Goal: Information Seeking & Learning: Learn about a topic

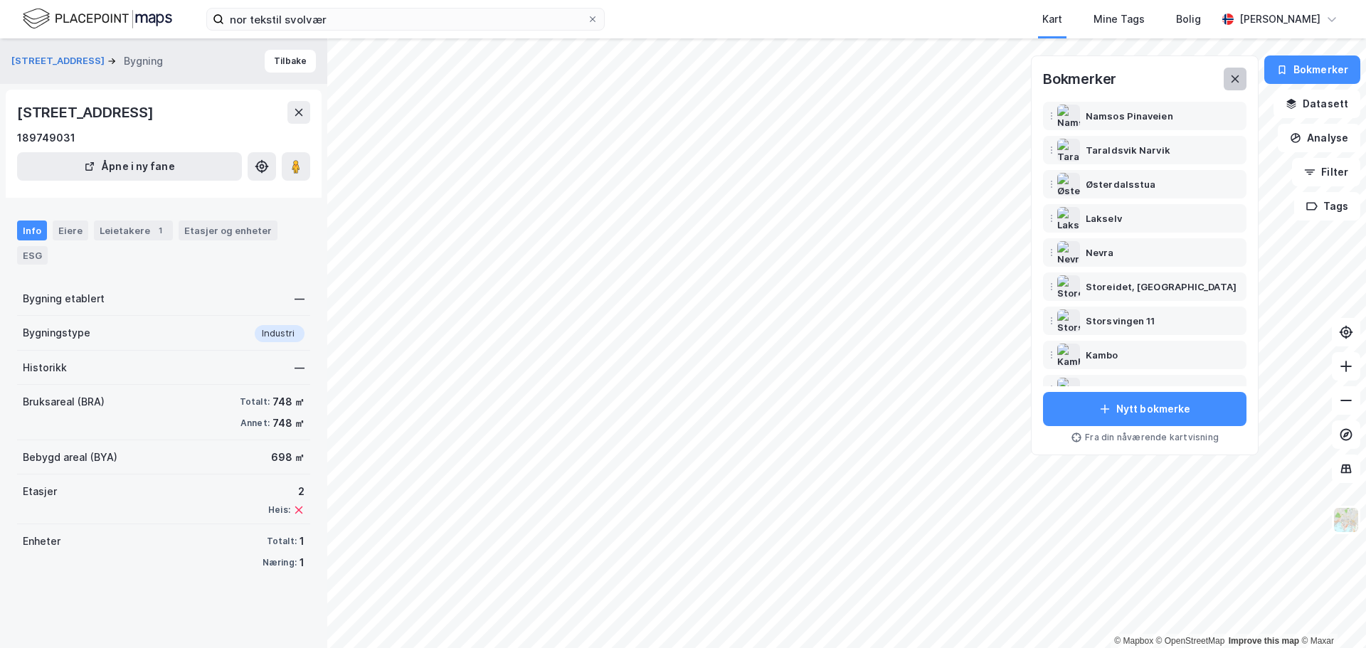
click at [1230, 81] on button at bounding box center [1235, 79] width 23 height 23
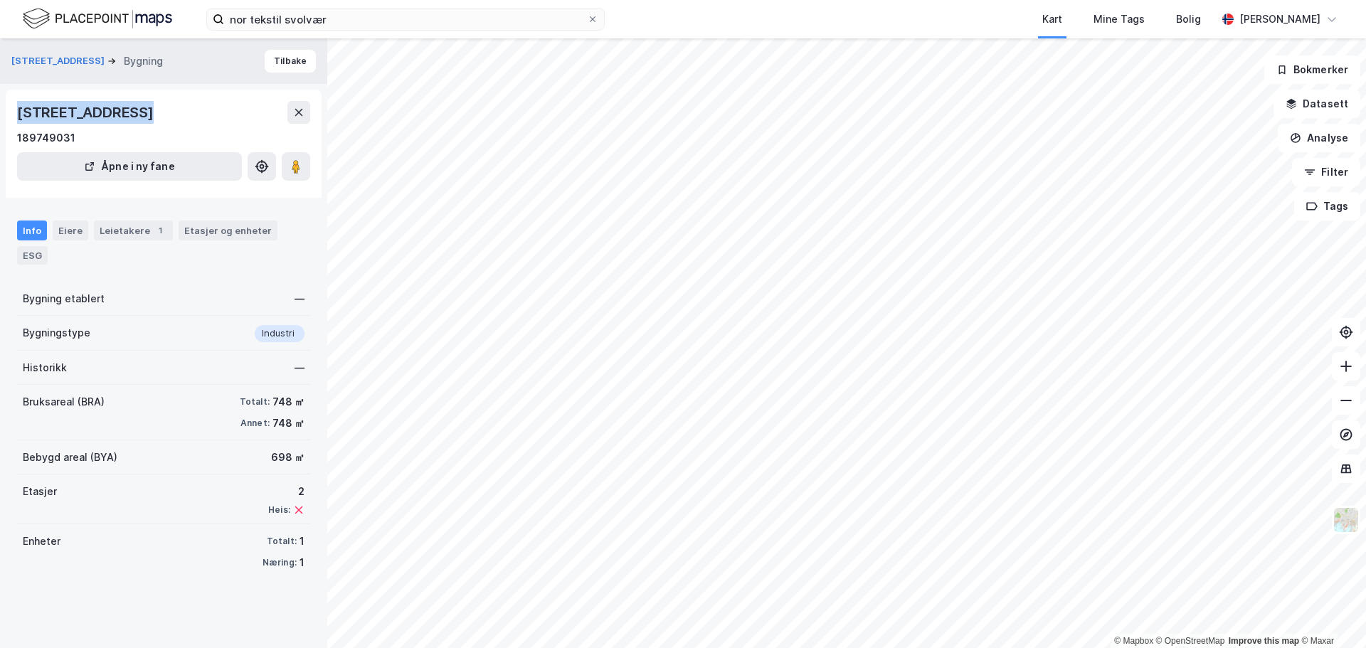
drag, startPoint x: 17, startPoint y: 111, endPoint x: 124, endPoint y: 115, distance: 106.8
click at [124, 115] on div "[STREET_ADDRESS]" at bounding box center [86, 112] width 139 height 23
click at [78, 107] on div "[STREET_ADDRESS]" at bounding box center [86, 112] width 139 height 23
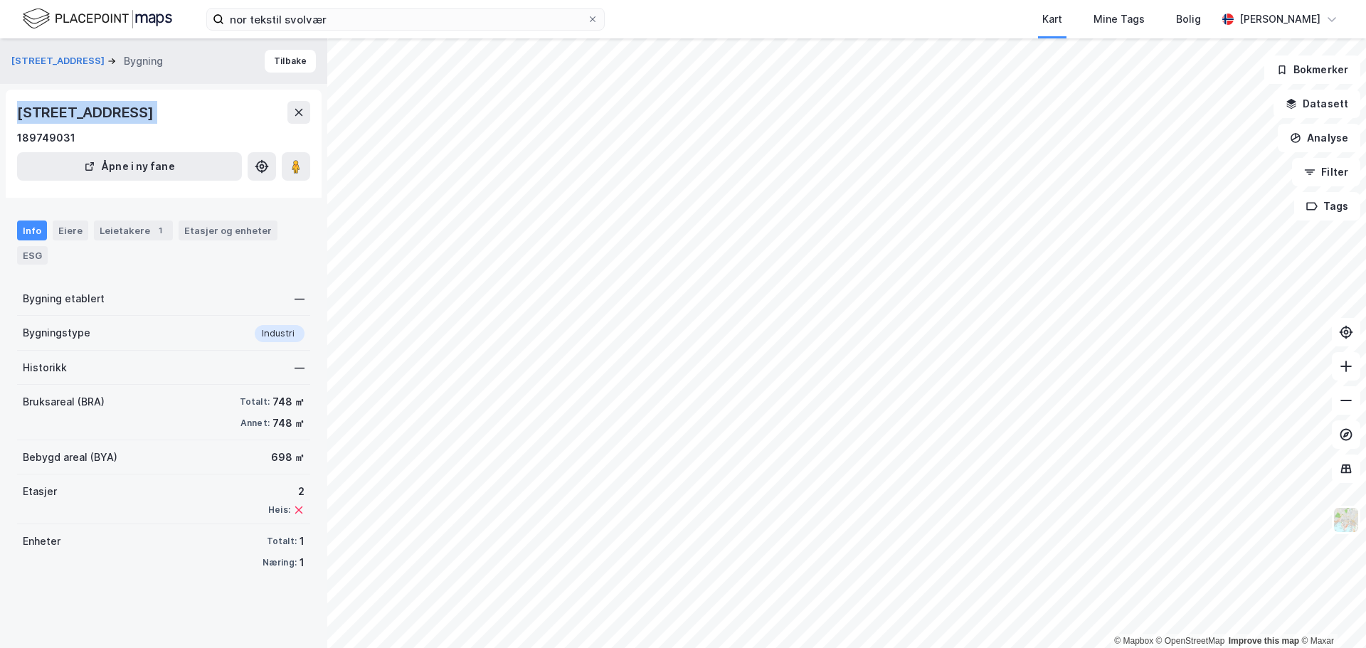
click at [98, 118] on div "[STREET_ADDRESS]" at bounding box center [86, 112] width 139 height 23
drag, startPoint x: 26, startPoint y: 113, endPoint x: 98, endPoint y: 119, distance: 72.1
click at [98, 119] on div "[STREET_ADDRESS]" at bounding box center [86, 112] width 139 height 23
click at [127, 127] on div "[STREET_ADDRESS] 189749031" at bounding box center [163, 124] width 293 height 46
drag, startPoint x: 124, startPoint y: 115, endPoint x: 12, endPoint y: 117, distance: 111.7
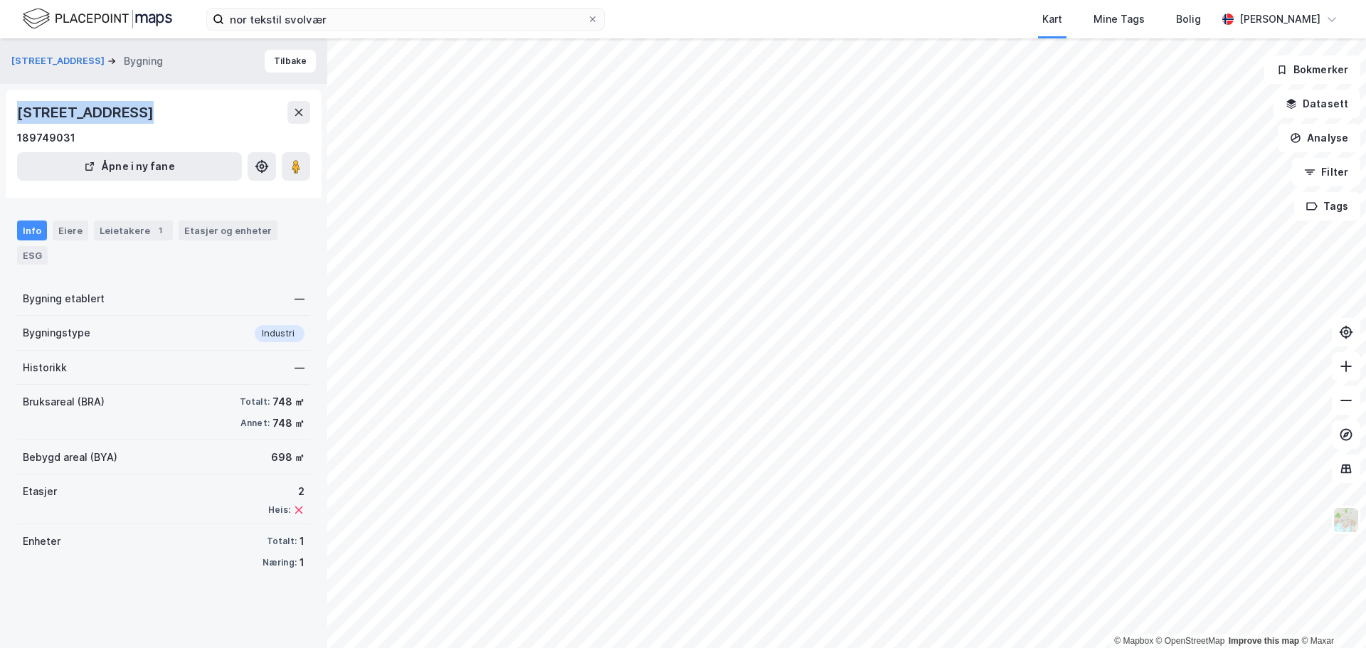
click at [12, 117] on div "[STREET_ADDRESS] 189749031 Åpne i ny fane" at bounding box center [164, 144] width 316 height 108
copy div "[STREET_ADDRESS]"
click at [287, 62] on button "Tilbake" at bounding box center [290, 61] width 51 height 23
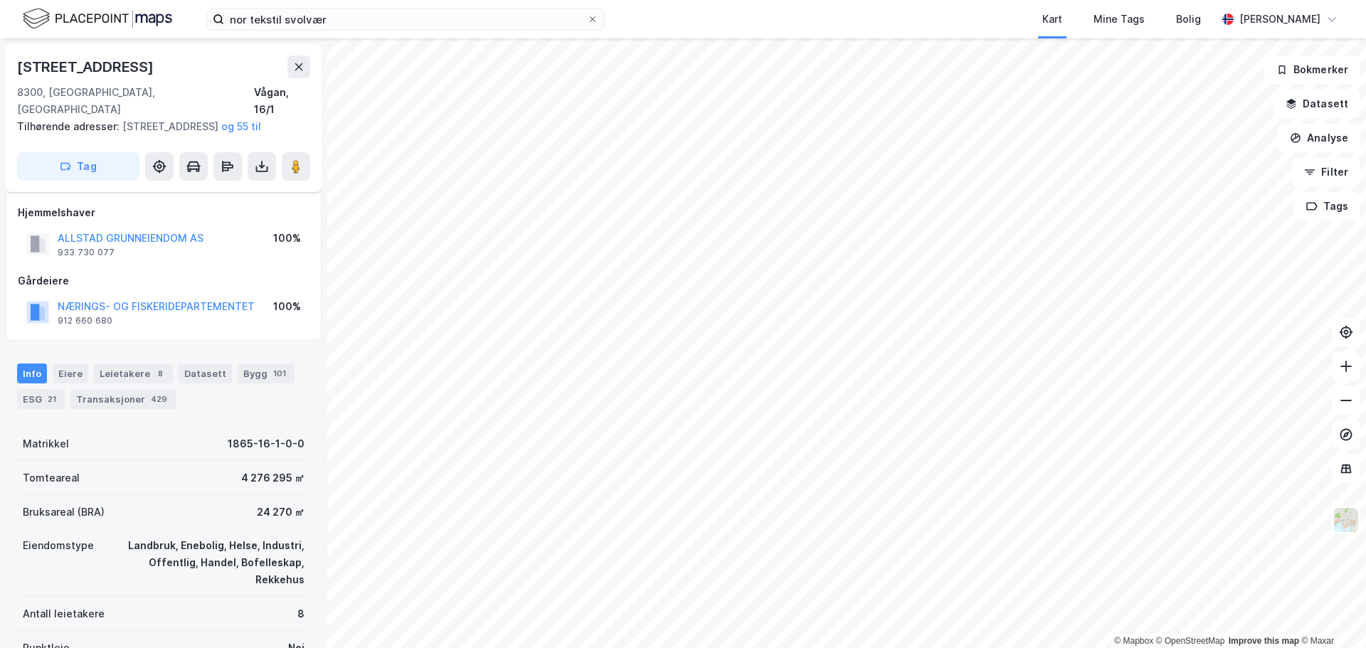
scroll to position [31, 0]
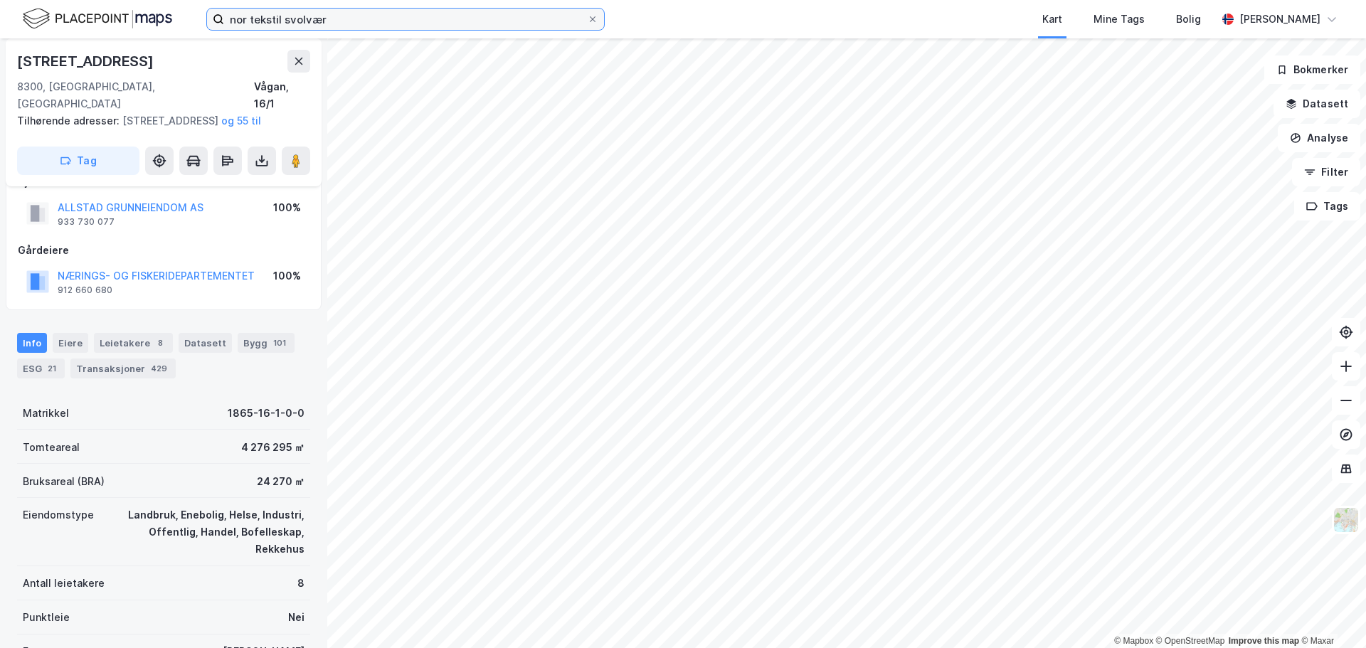
click at [344, 11] on input "nor tekstil svolvær" at bounding box center [405, 19] width 363 height 21
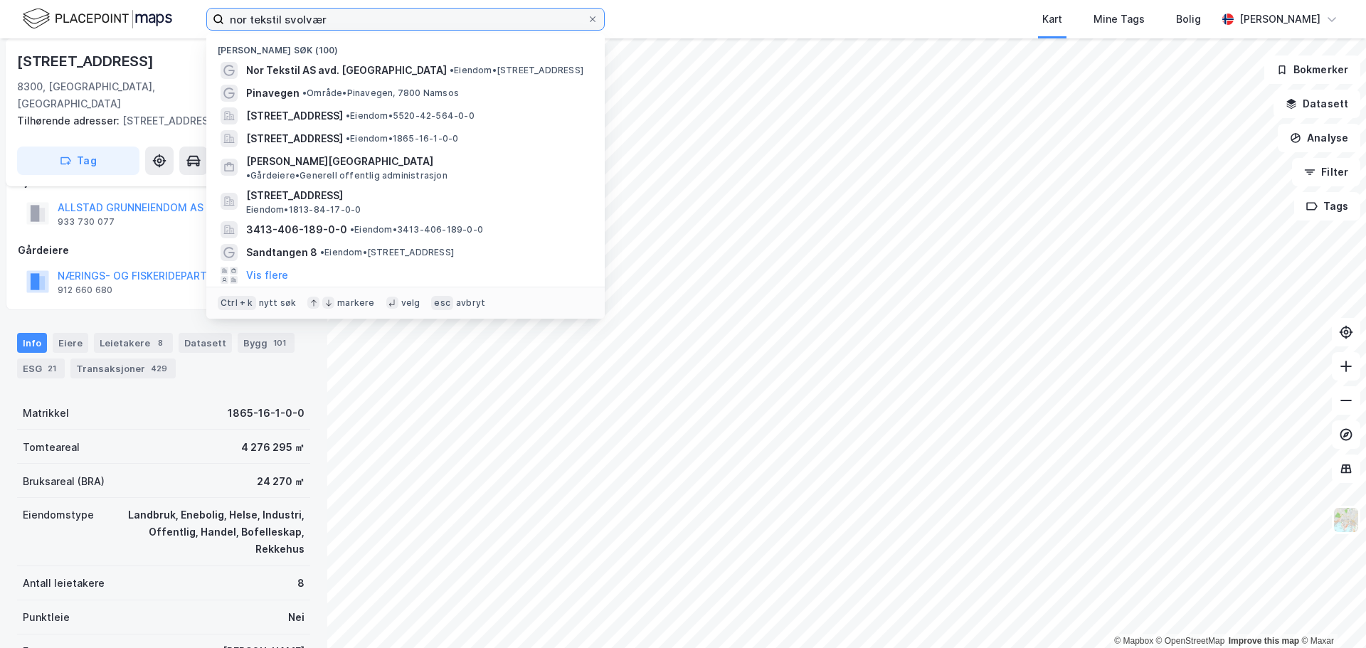
drag, startPoint x: 343, startPoint y: 19, endPoint x: 132, endPoint y: 16, distance: 211.3
click at [140, 14] on div "nor tekstil svolvær Nylige søk (100) Nor Tekstil AS avd. [GEOGRAPHIC_DATA] • Ei…" at bounding box center [683, 19] width 1366 height 38
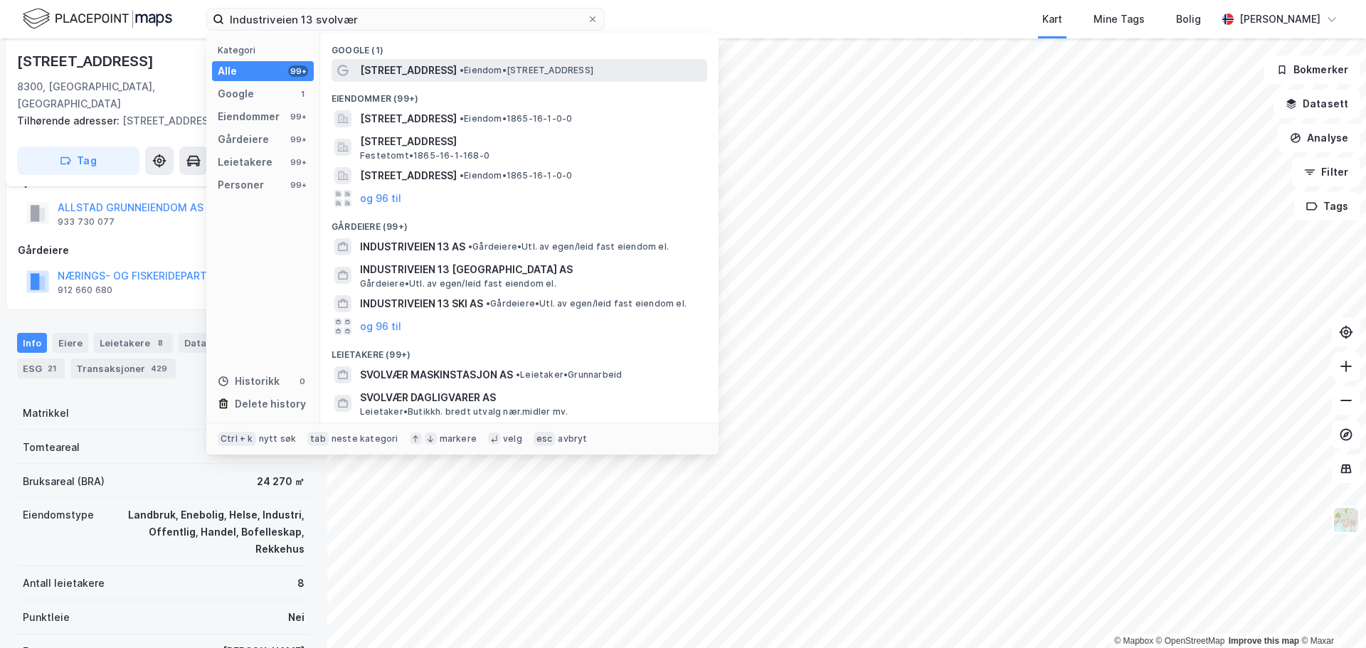
click at [409, 65] on span "[STREET_ADDRESS]" at bounding box center [408, 70] width 97 height 17
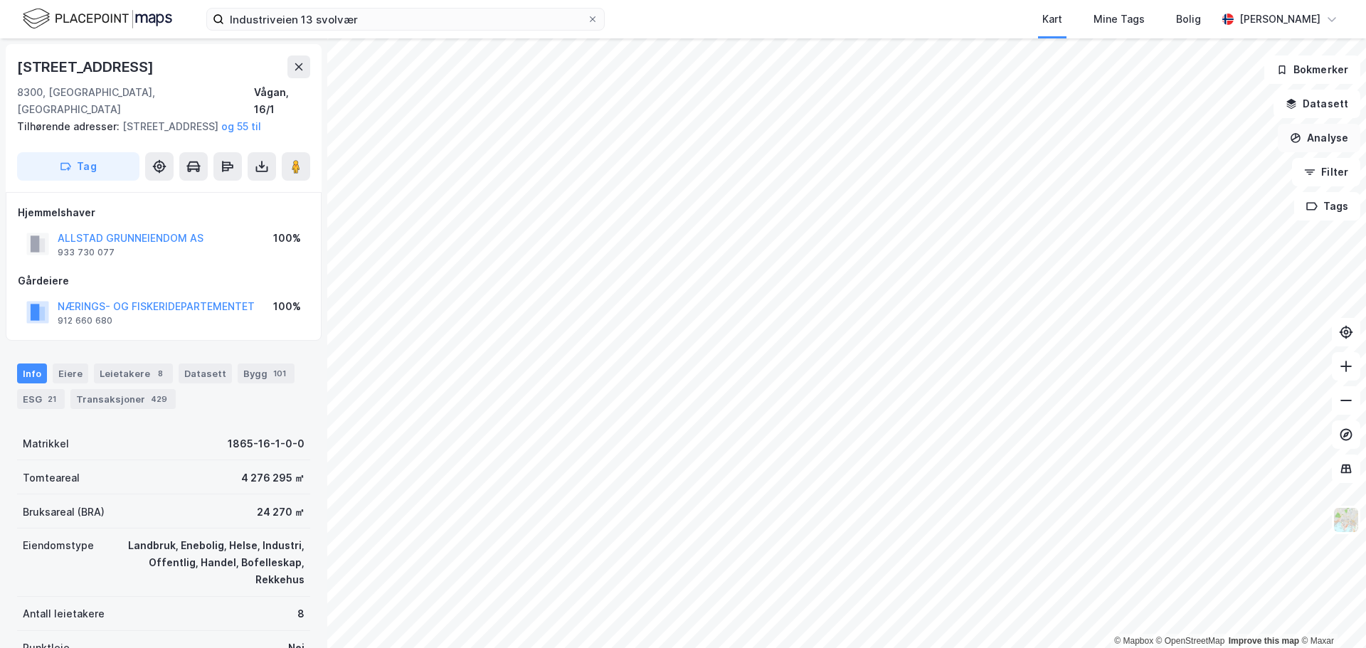
click at [1337, 138] on button "Analyse" at bounding box center [1319, 138] width 83 height 28
click at [1152, 136] on div "Mål avstand" at bounding box center [1195, 139] width 124 height 12
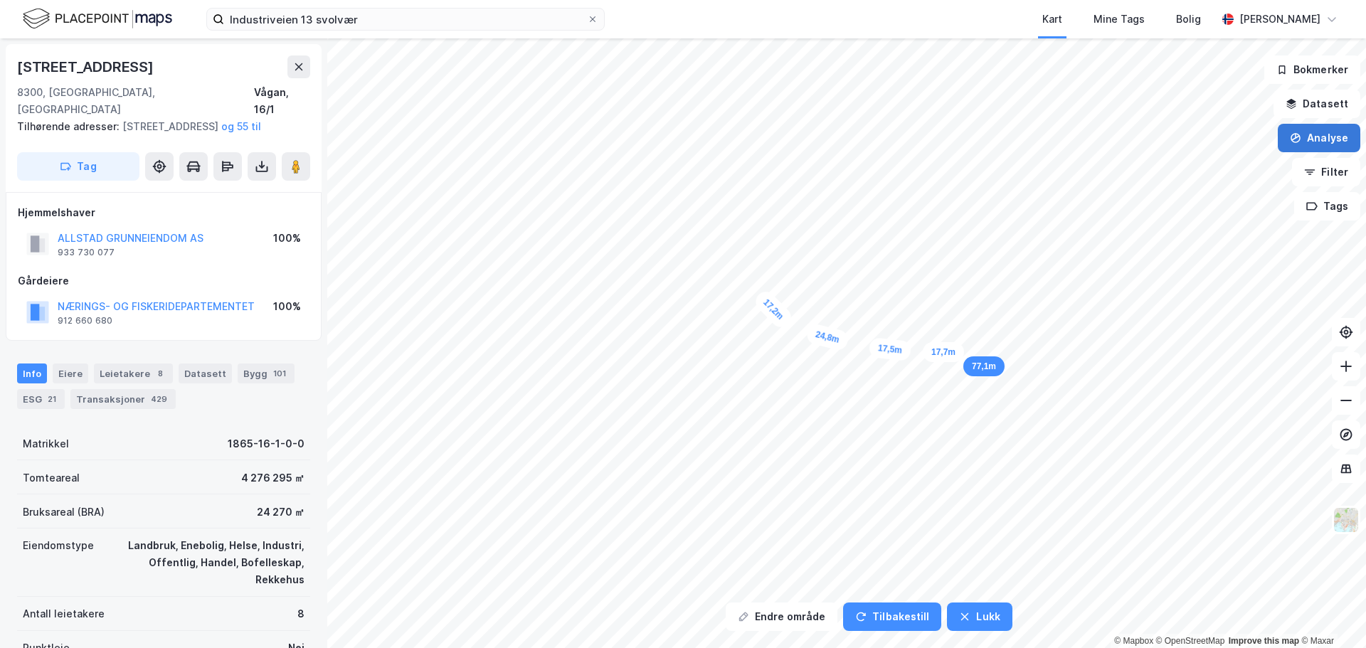
click at [1319, 142] on button "Analyse" at bounding box center [1319, 138] width 83 height 28
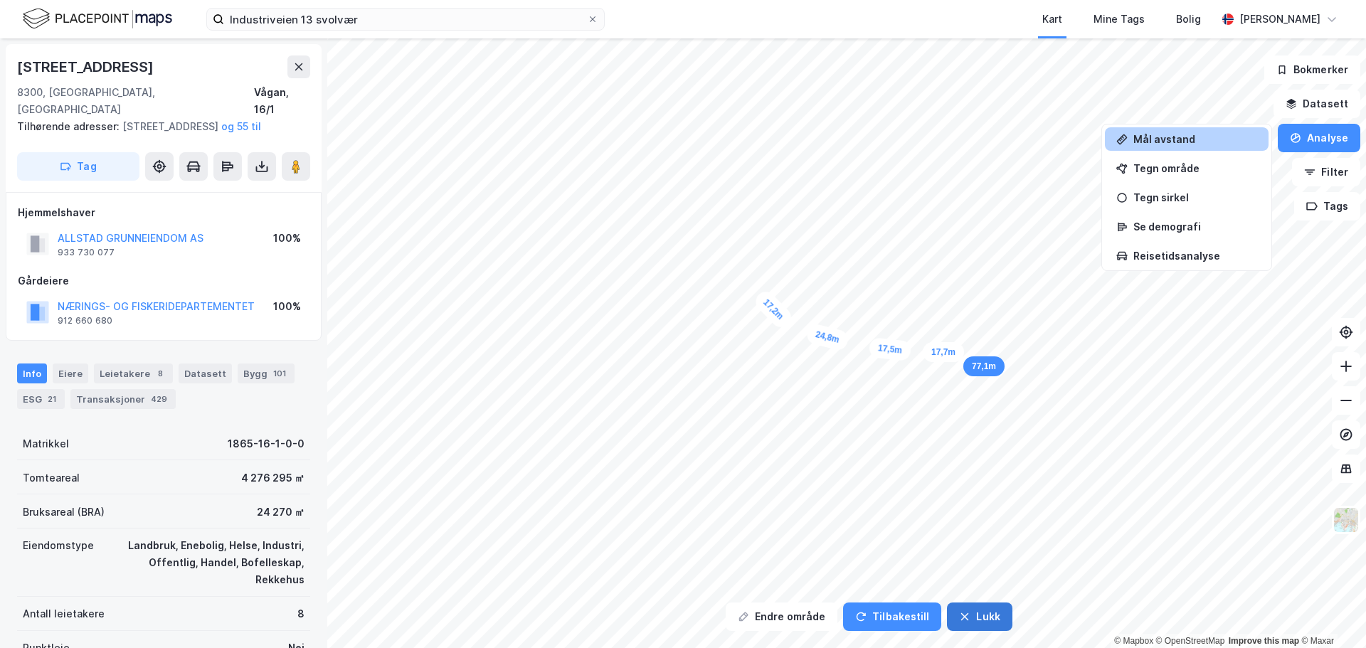
click at [983, 621] on button "Lukk" at bounding box center [979, 617] width 65 height 28
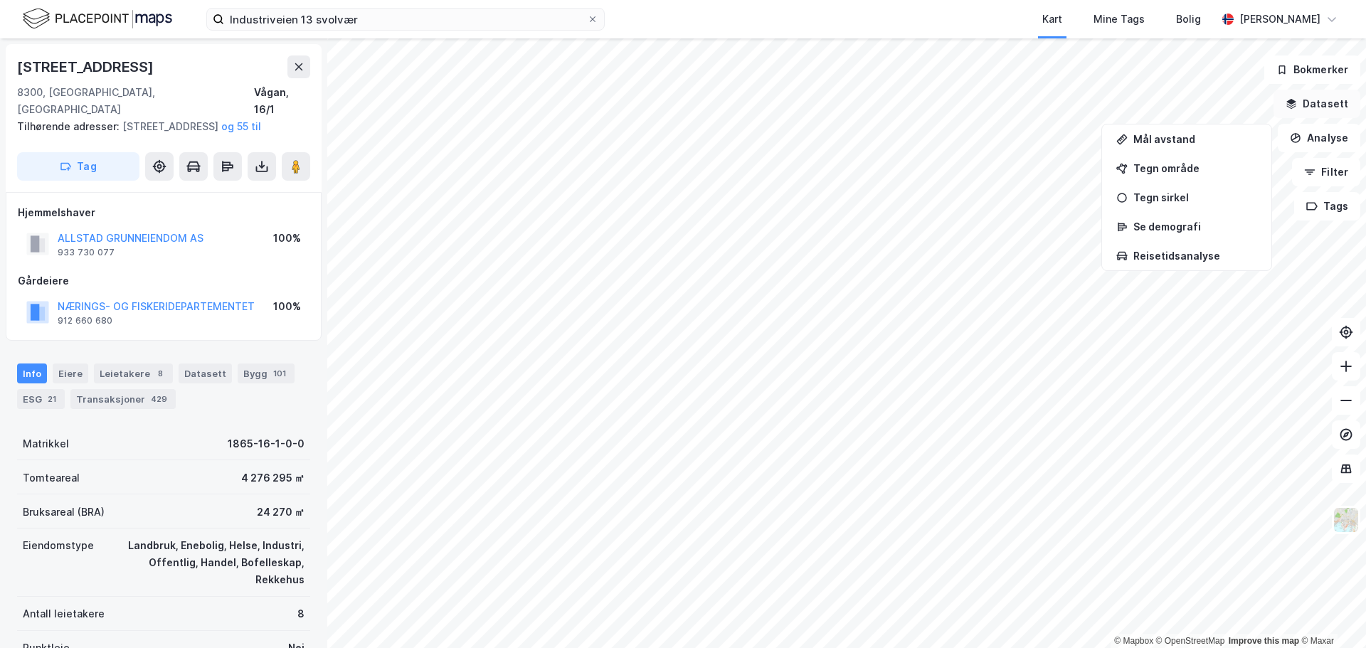
click at [1332, 103] on button "Datasett" at bounding box center [1316, 104] width 87 height 28
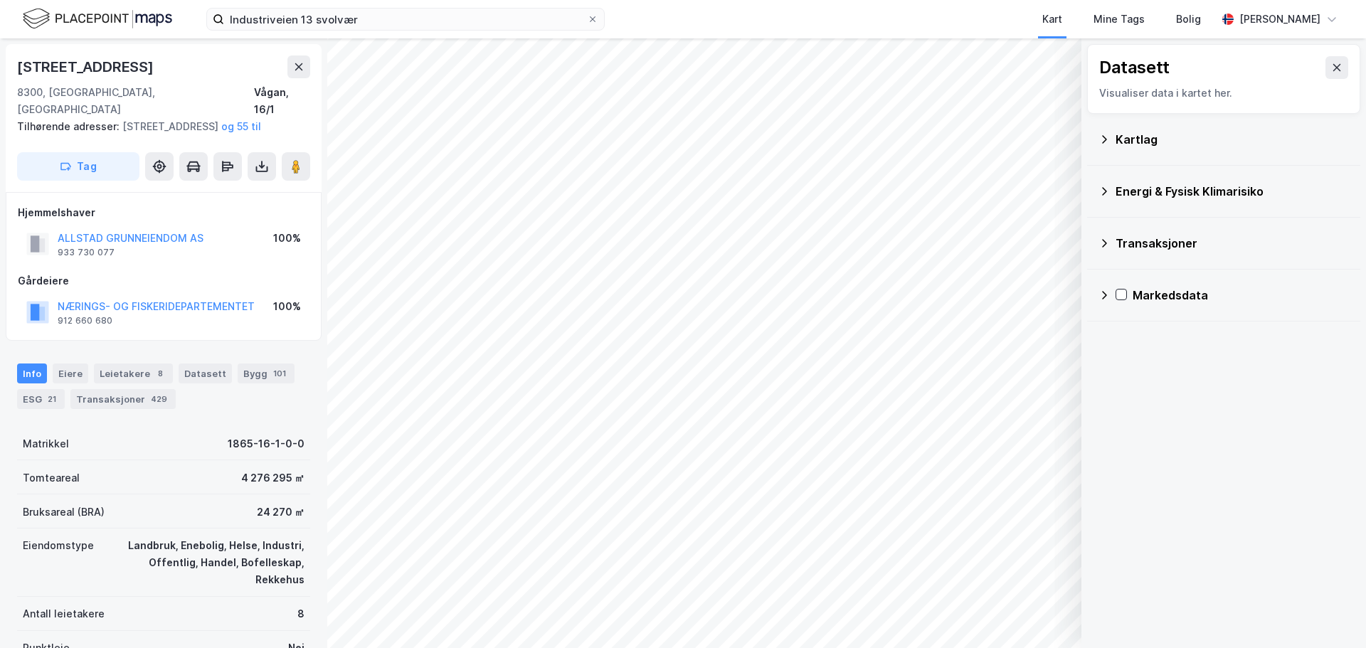
drag, startPoint x: 1326, startPoint y: 70, endPoint x: 1342, endPoint y: 80, distance: 19.2
click at [1331, 71] on icon at bounding box center [1336, 67] width 11 height 11
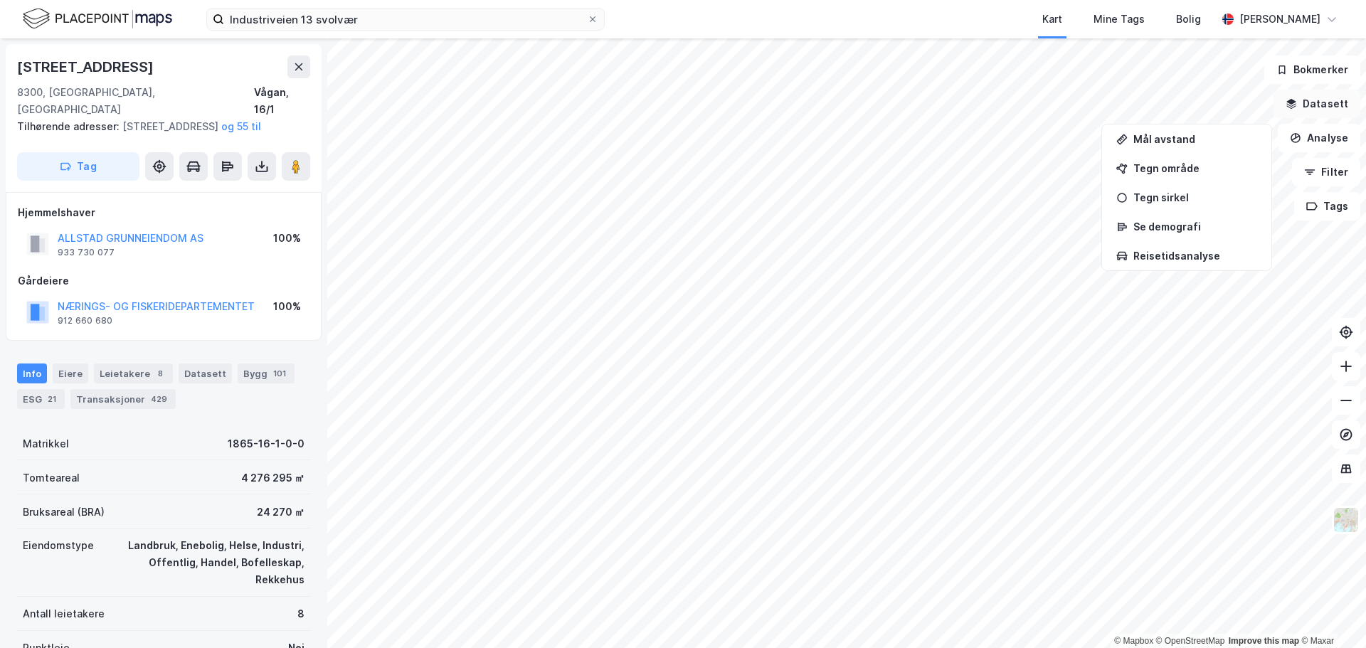
click at [1322, 110] on button "Datasett" at bounding box center [1316, 104] width 87 height 28
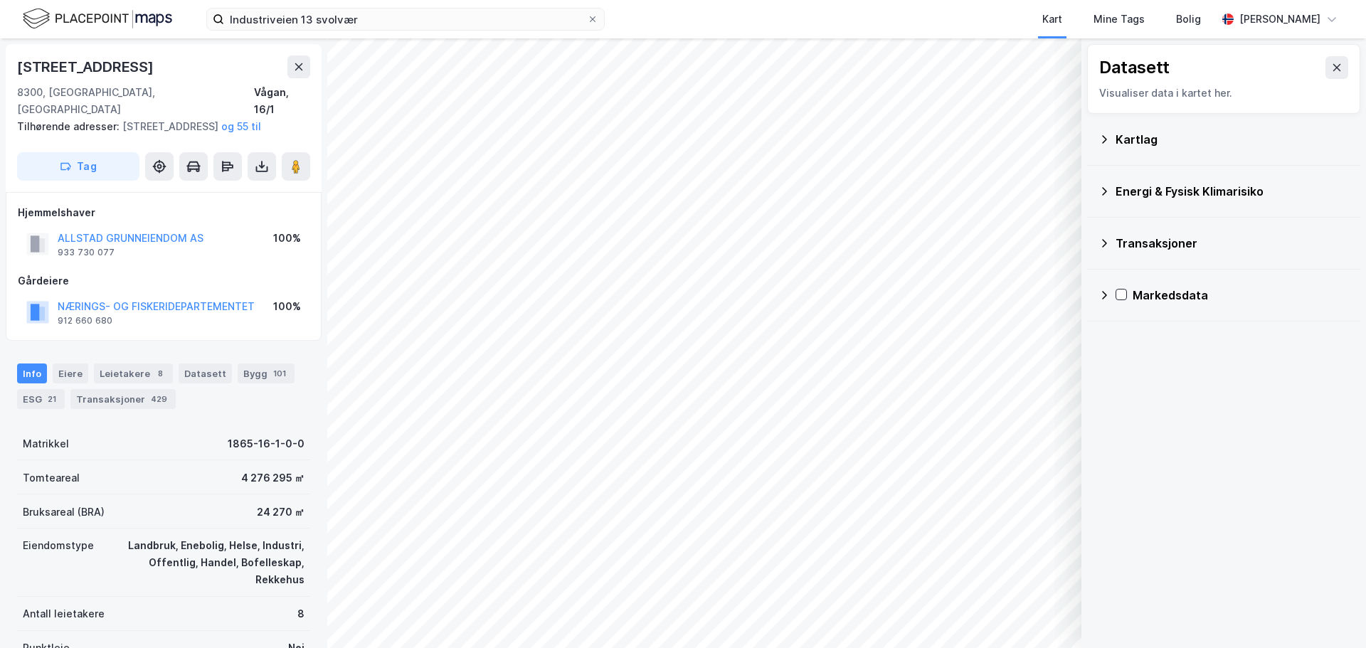
click at [1133, 143] on div "Kartlag" at bounding box center [1231, 139] width 233 height 17
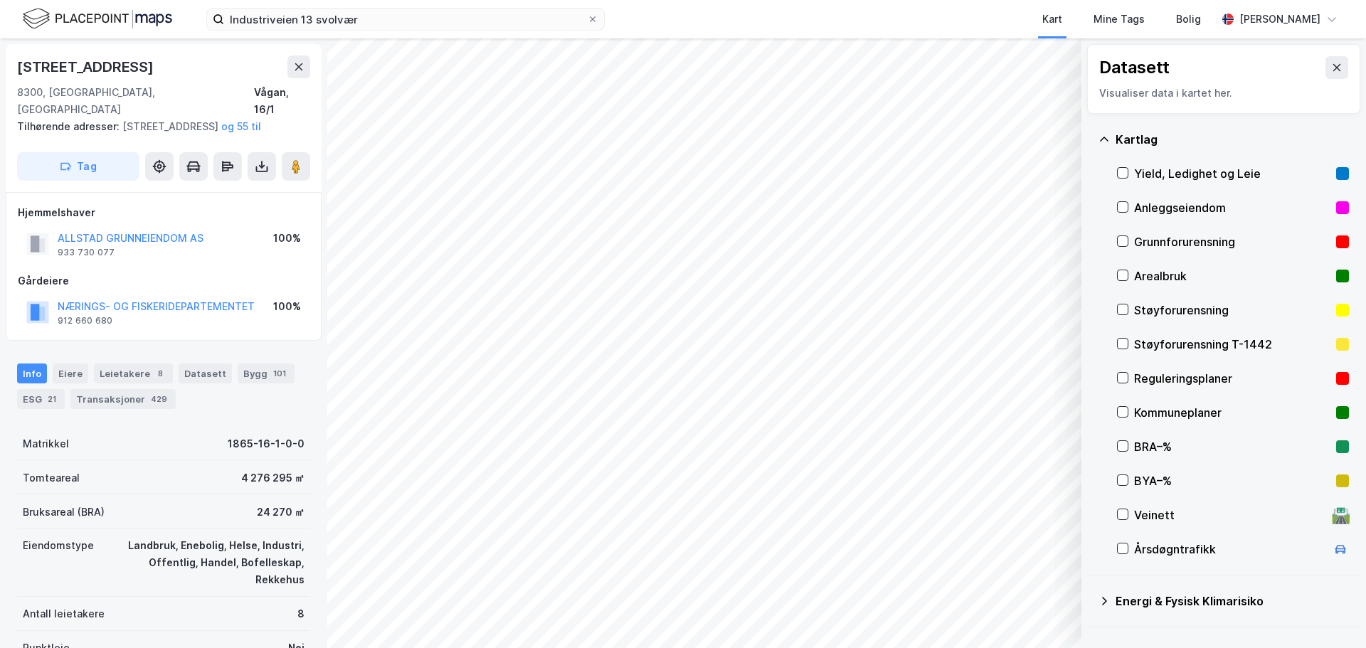
click at [1155, 384] on div "Reguleringsplaner" at bounding box center [1232, 378] width 196 height 17
click at [1331, 70] on icon at bounding box center [1336, 67] width 11 height 11
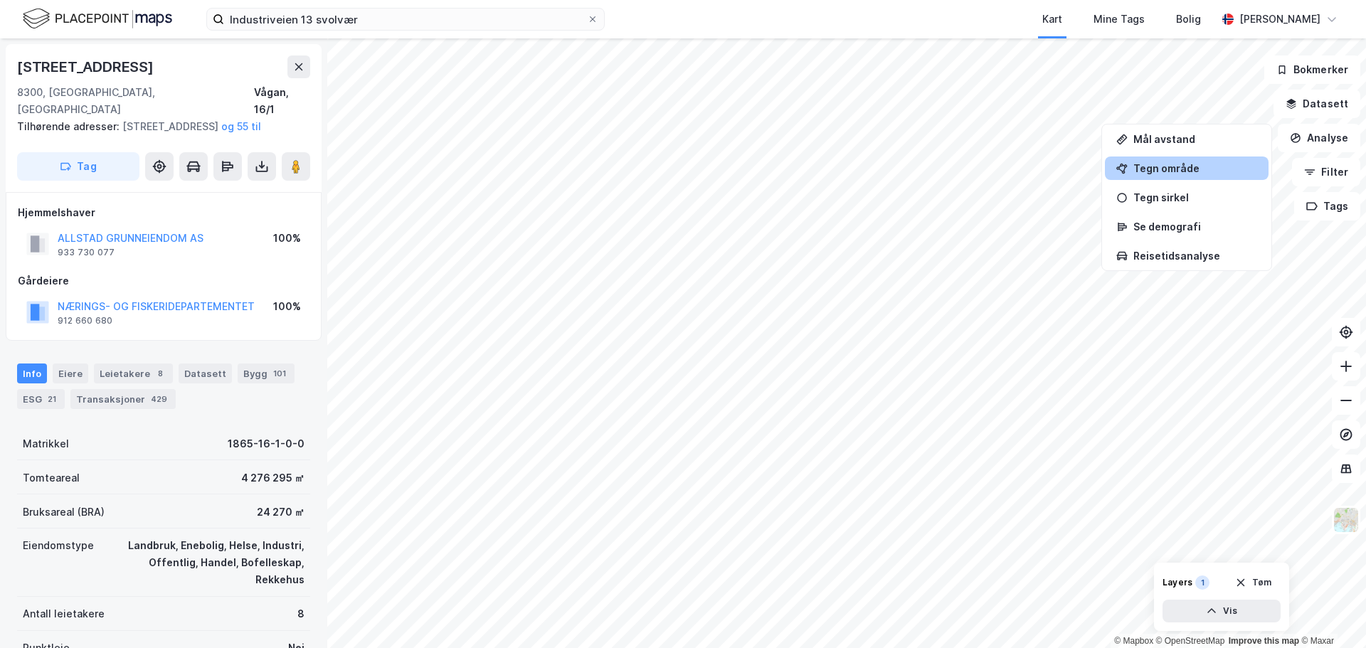
click at [1214, 174] on div "Tegn område" at bounding box center [1195, 168] width 124 height 12
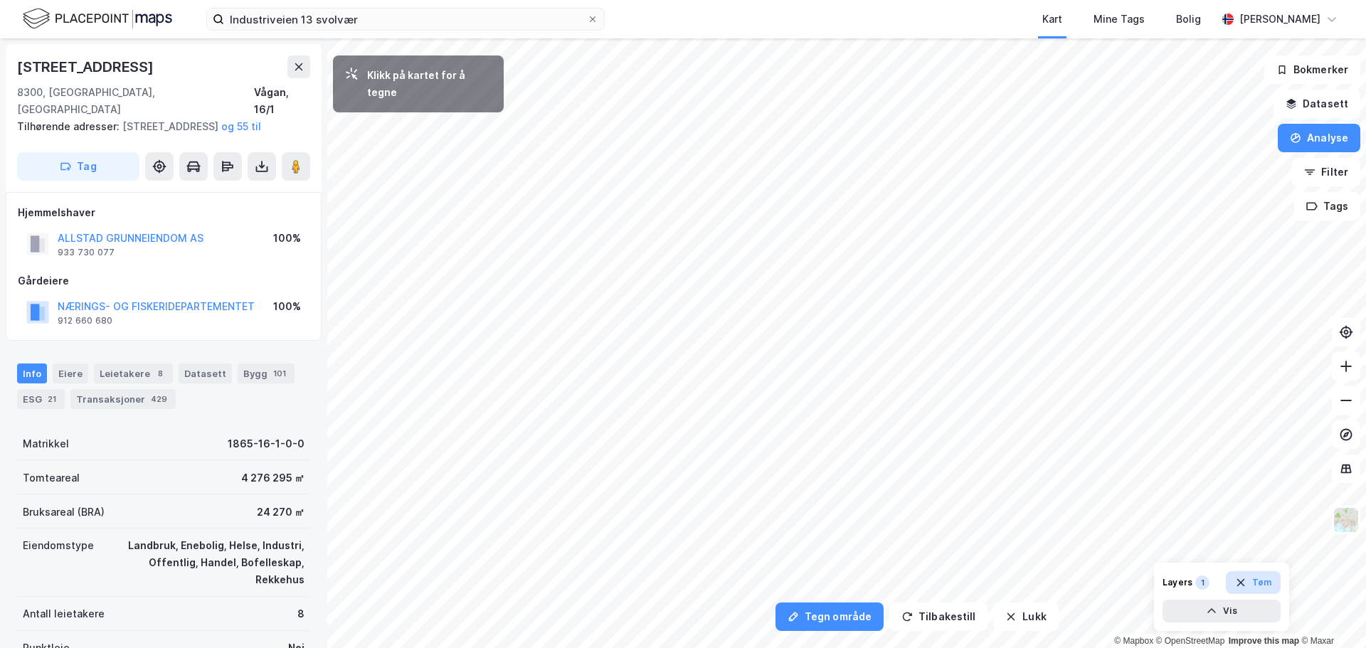
click at [1244, 585] on icon "button" at bounding box center [1240, 583] width 8 height 8
click at [1320, 113] on button "Datasett" at bounding box center [1316, 104] width 87 height 28
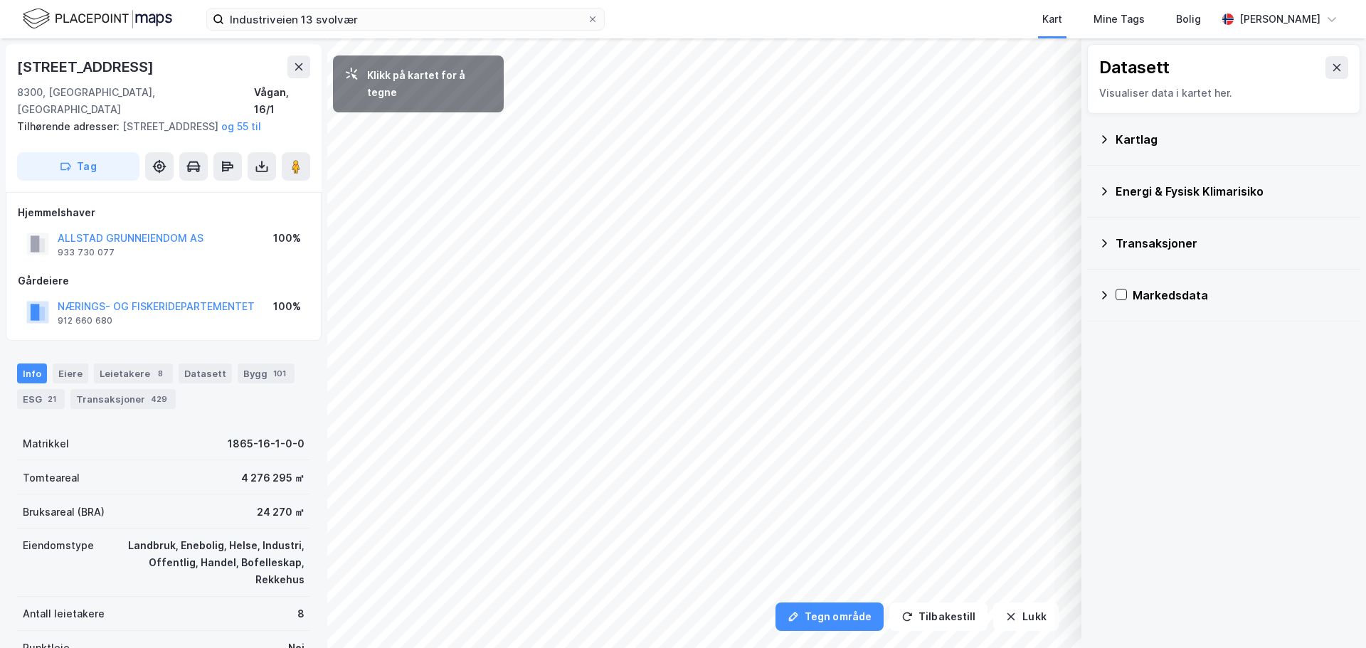
click at [1128, 131] on div "Kartlag" at bounding box center [1231, 139] width 233 height 17
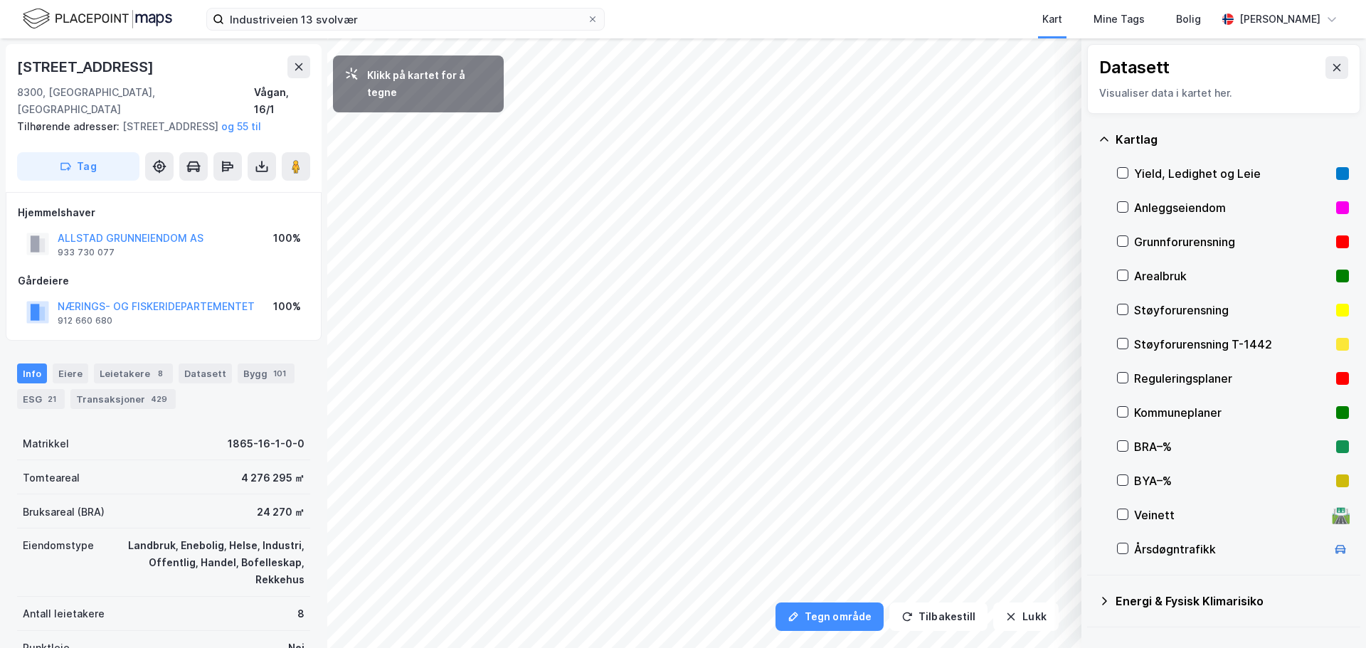
click at [1165, 380] on div "Reguleringsplaner" at bounding box center [1232, 378] width 196 height 17
click at [1325, 65] on button at bounding box center [1336, 67] width 23 height 23
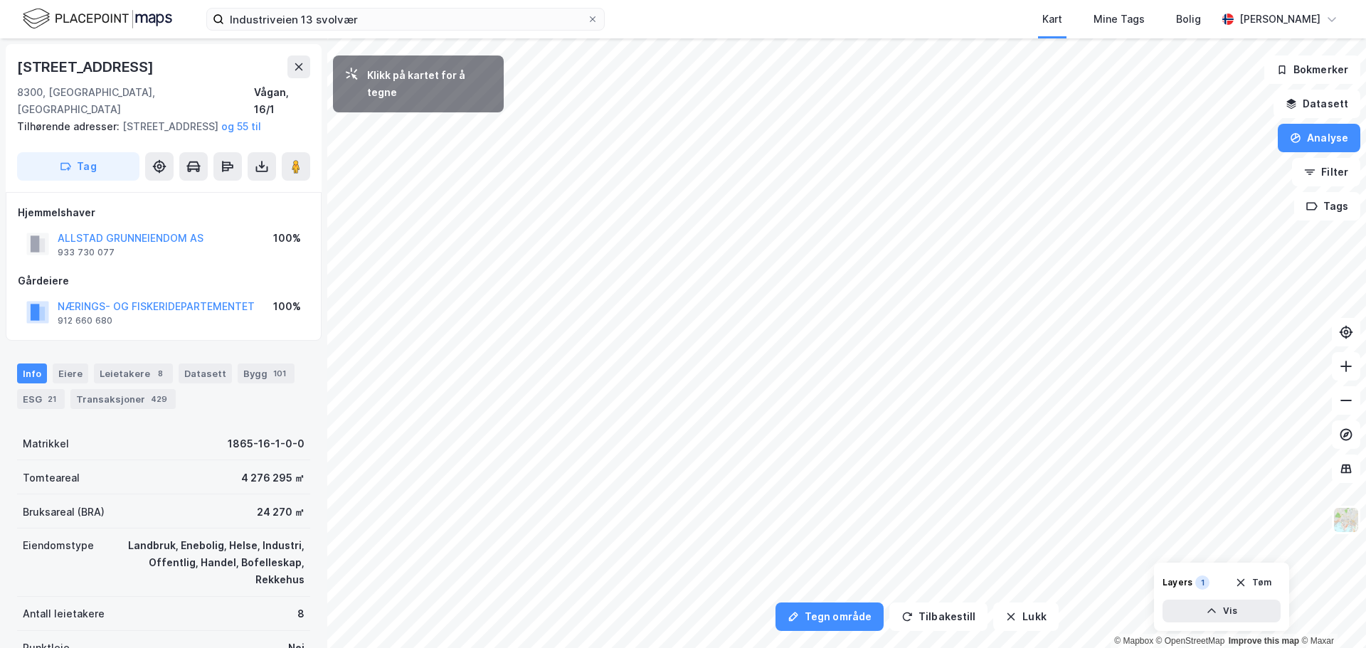
click at [1076, 647] on html "[STREET_ADDRESS] svolvær Kart Mine Tags [PERSON_NAME] [PERSON_NAME] Hulbak Tegn…" at bounding box center [683, 324] width 1366 height 648
click at [1313, 144] on button "Analyse" at bounding box center [1319, 138] width 83 height 28
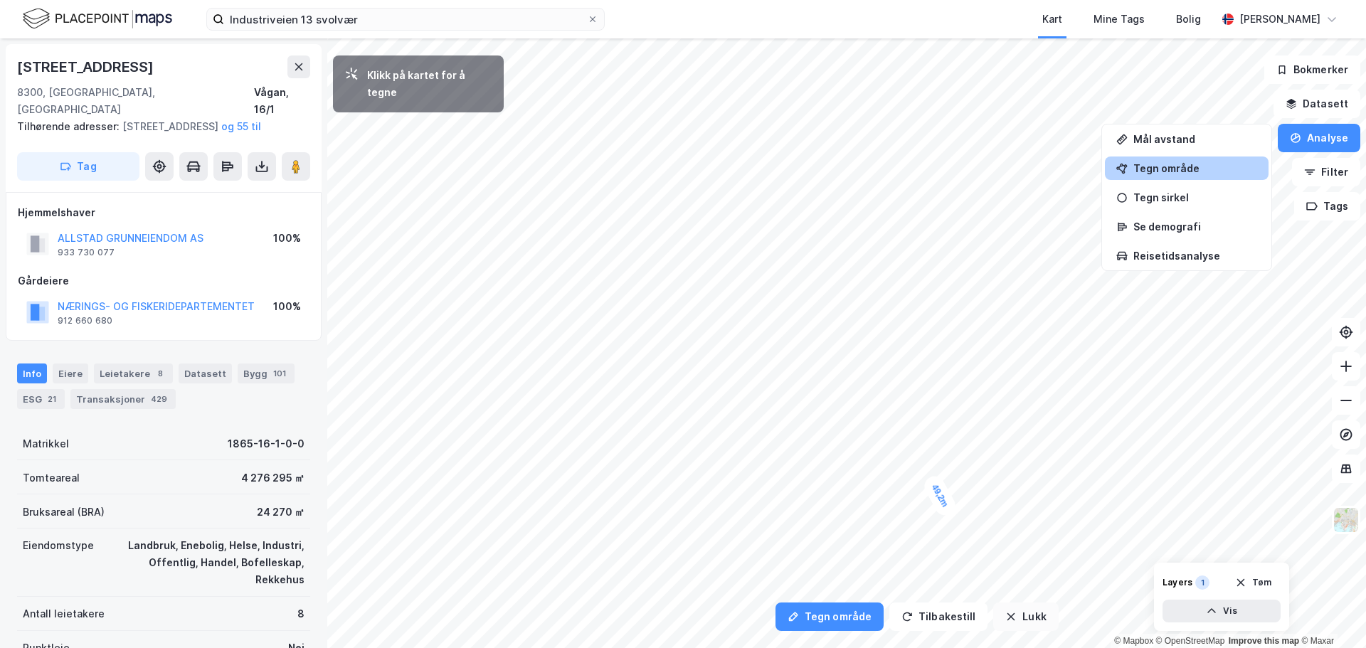
click at [1026, 620] on button "Lukk" at bounding box center [1025, 617] width 65 height 28
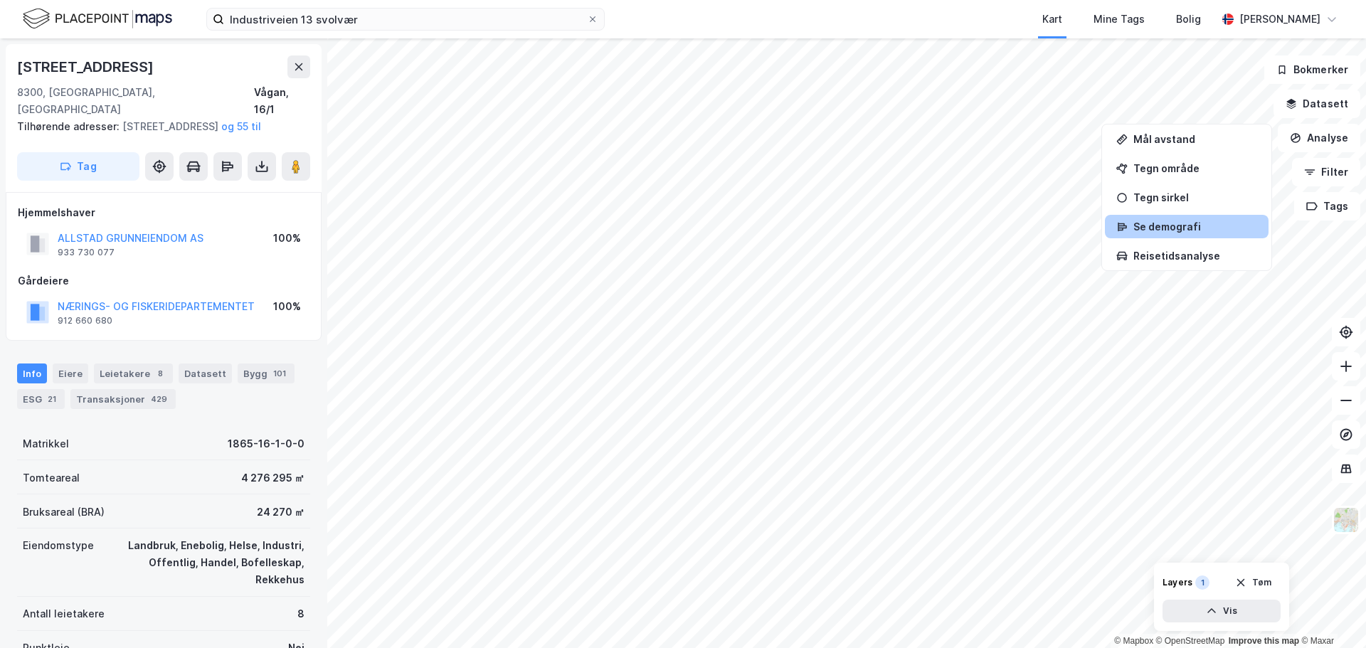
click at [1256, 217] on div "Se demografi" at bounding box center [1187, 226] width 164 height 23
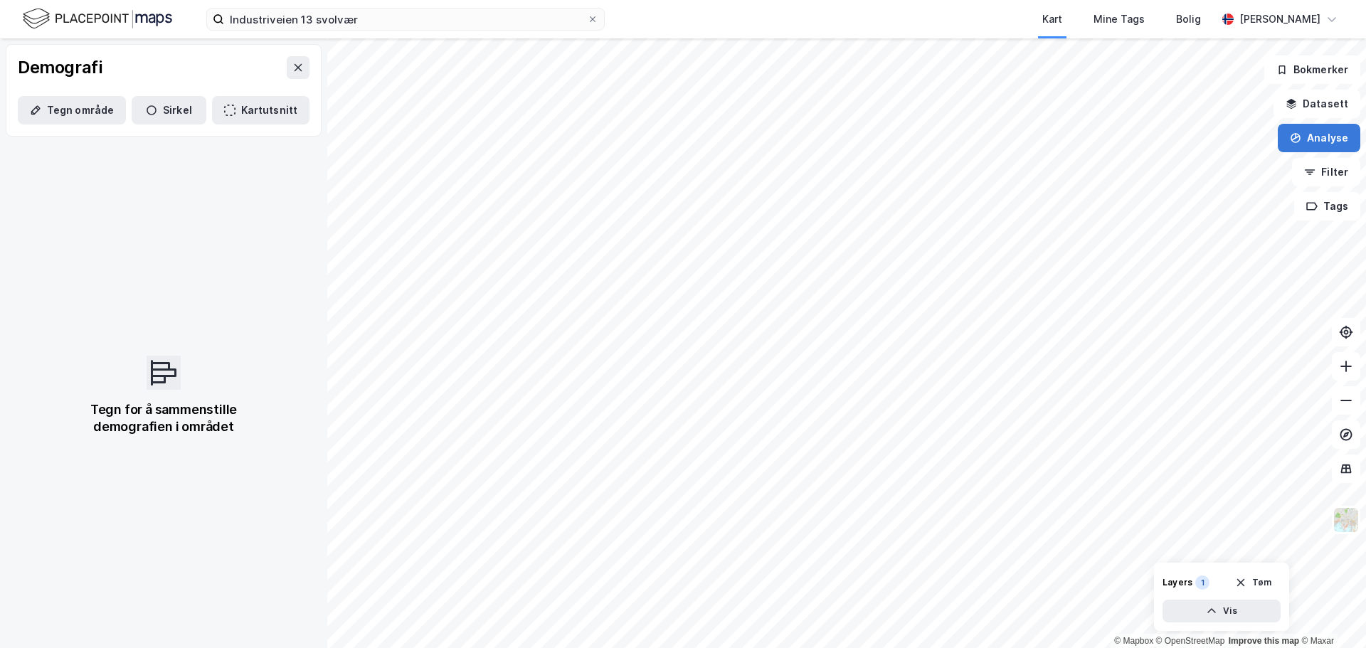
click at [1327, 144] on button "Analyse" at bounding box center [1319, 138] width 83 height 28
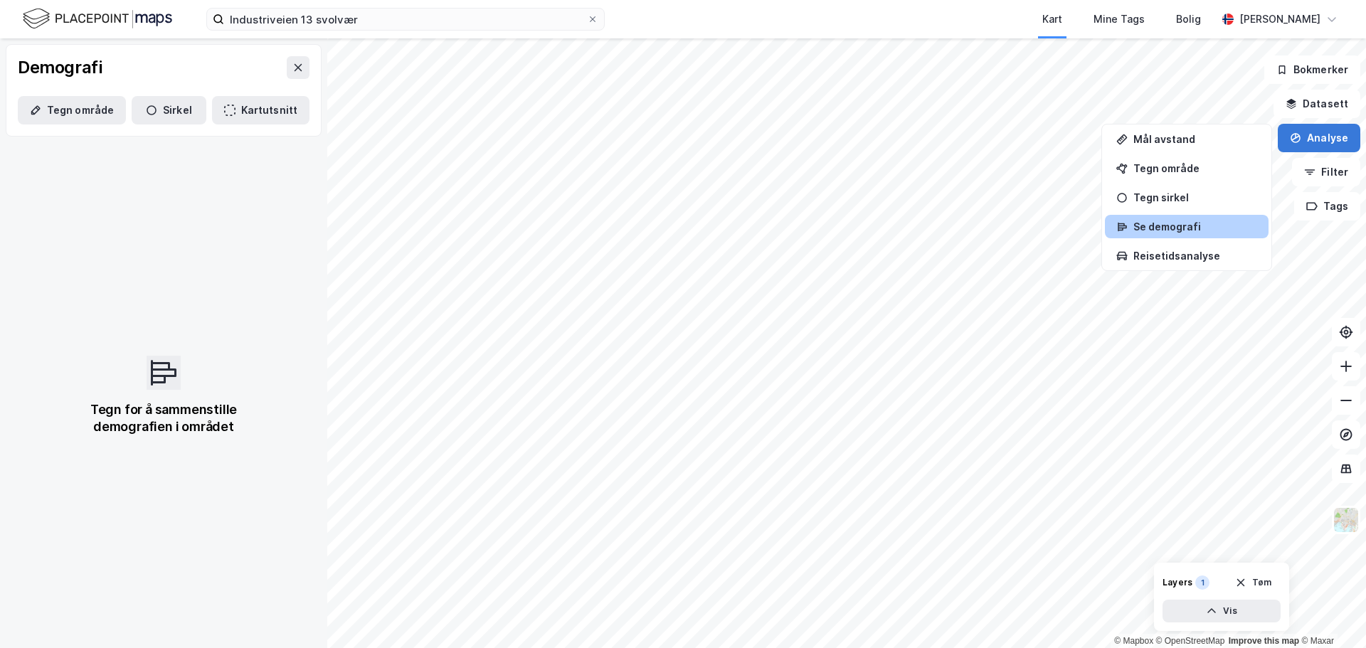
click at [1315, 149] on button "Analyse" at bounding box center [1319, 138] width 83 height 28
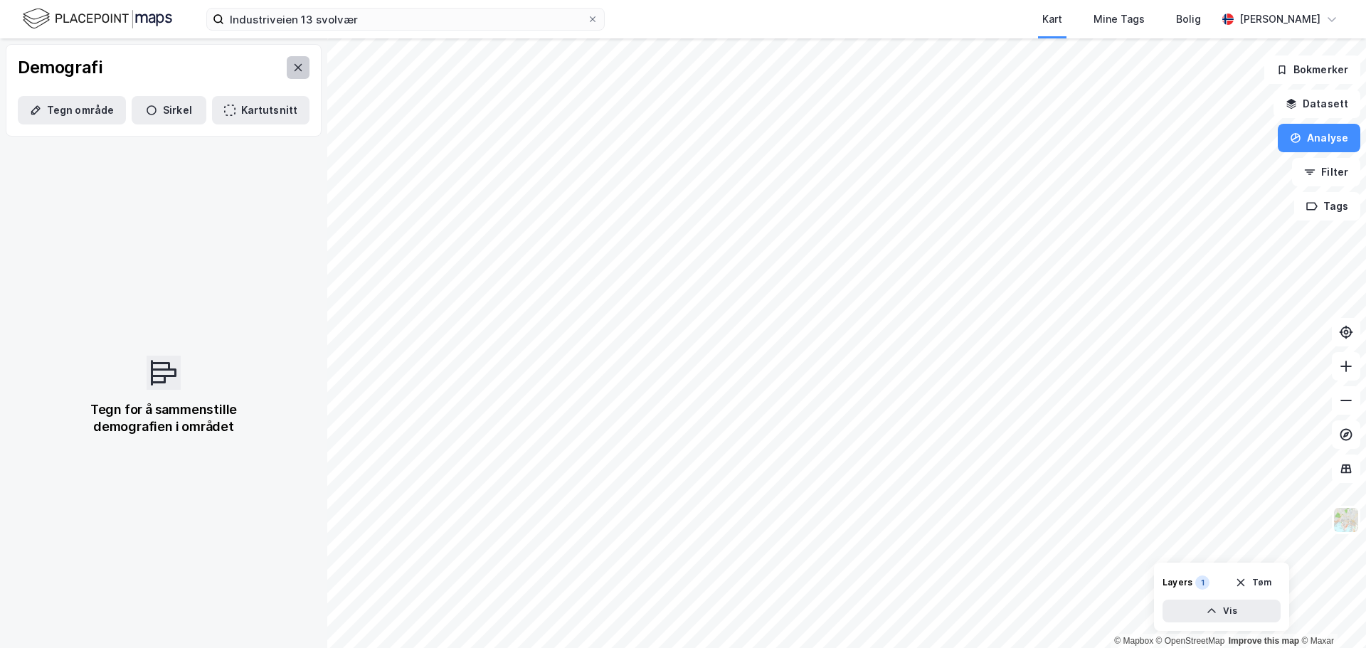
click at [292, 74] on button at bounding box center [298, 67] width 23 height 23
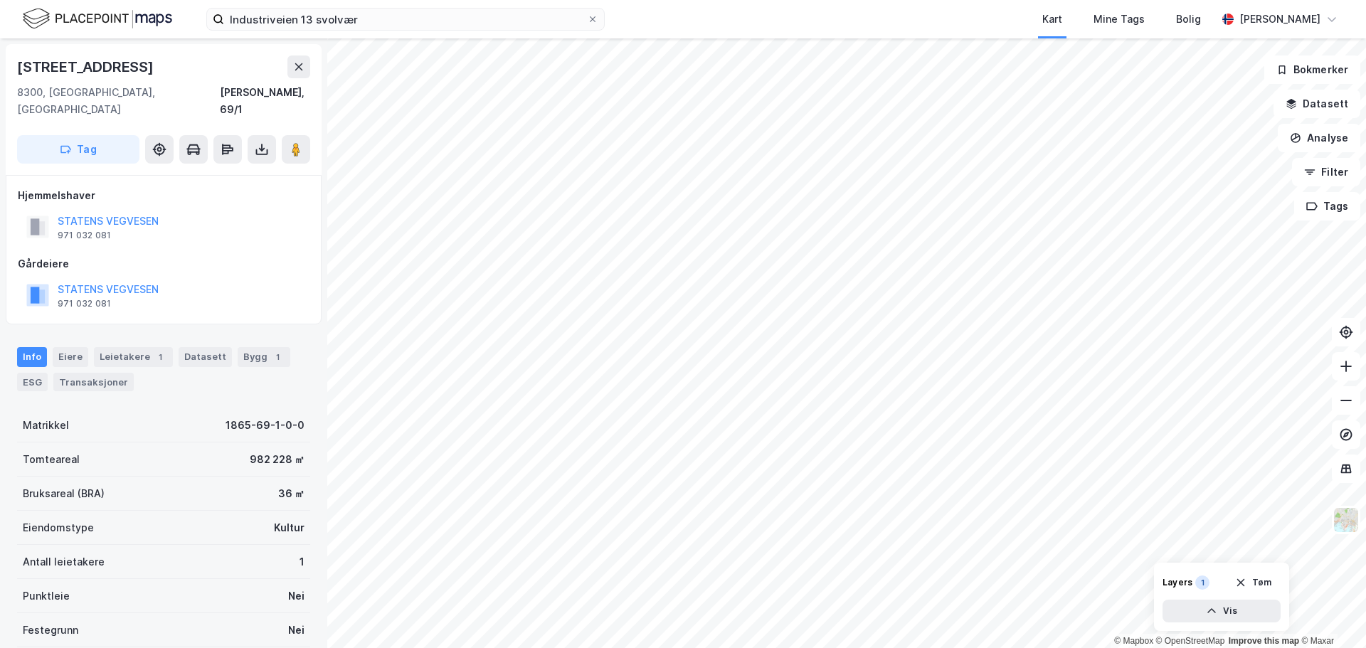
scroll to position [1, 0]
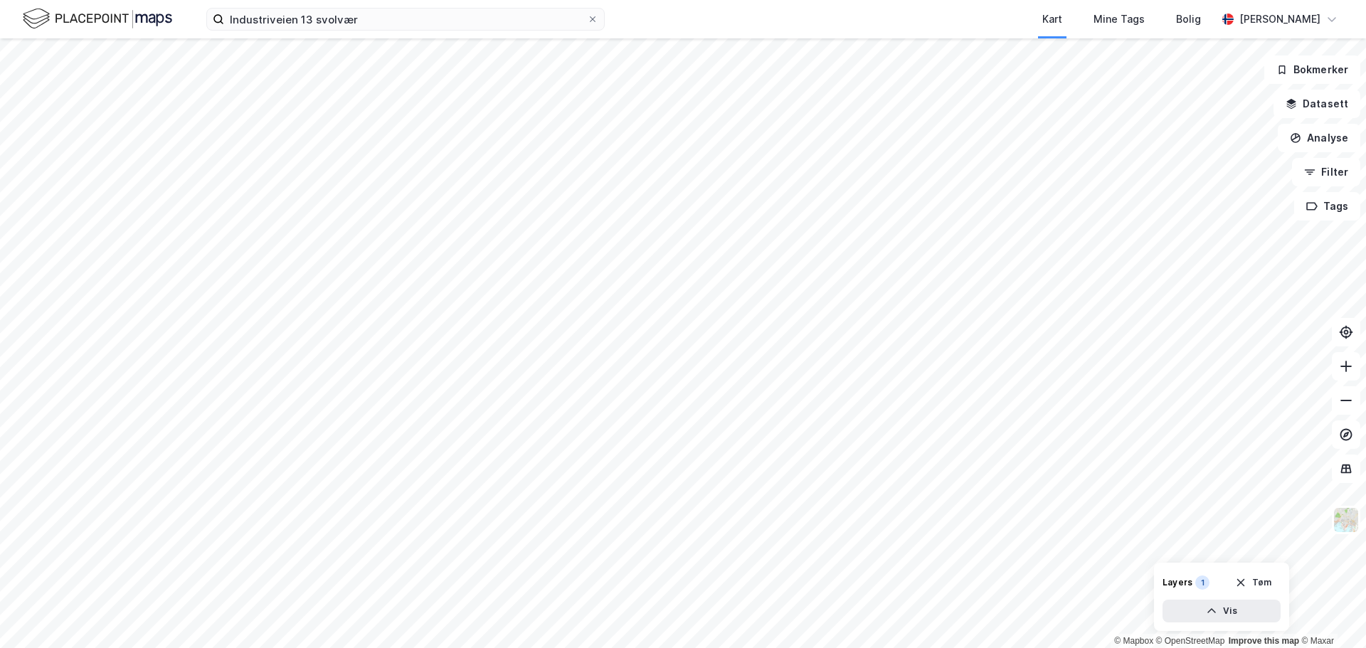
click at [33, 18] on img at bounding box center [97, 18] width 149 height 25
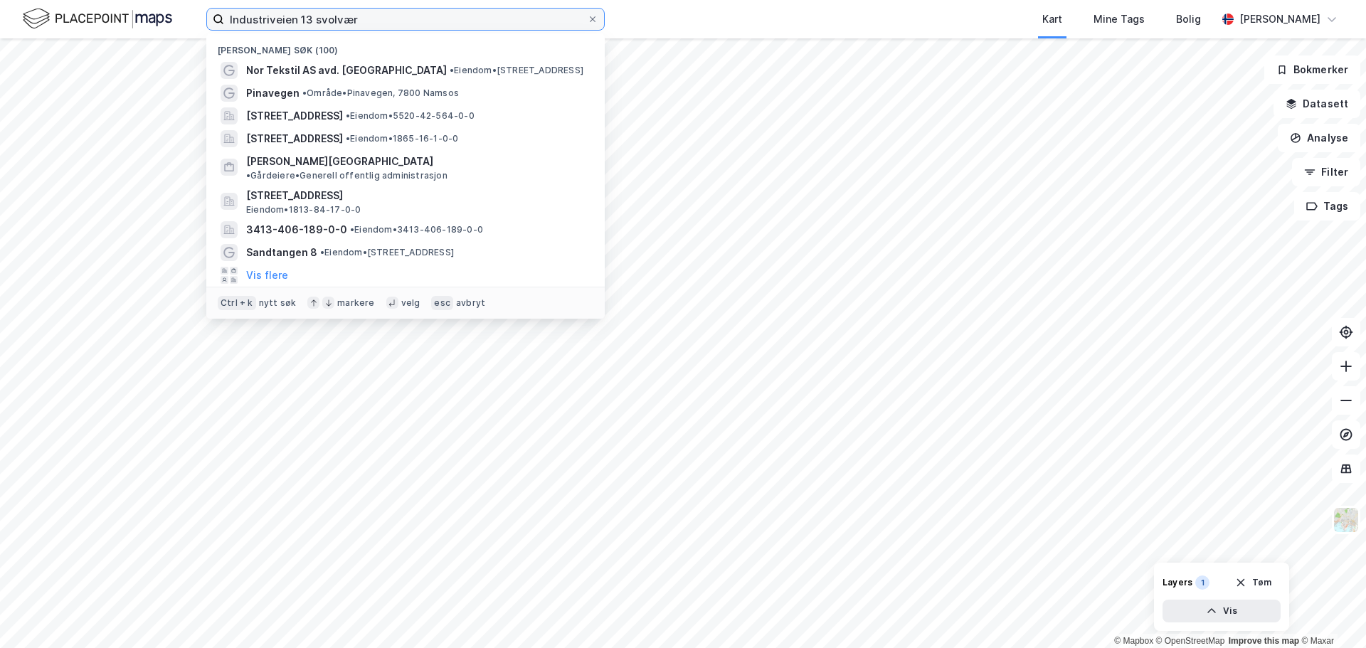
click at [418, 21] on input "Industriveien 13 svolvær" at bounding box center [405, 19] width 363 height 21
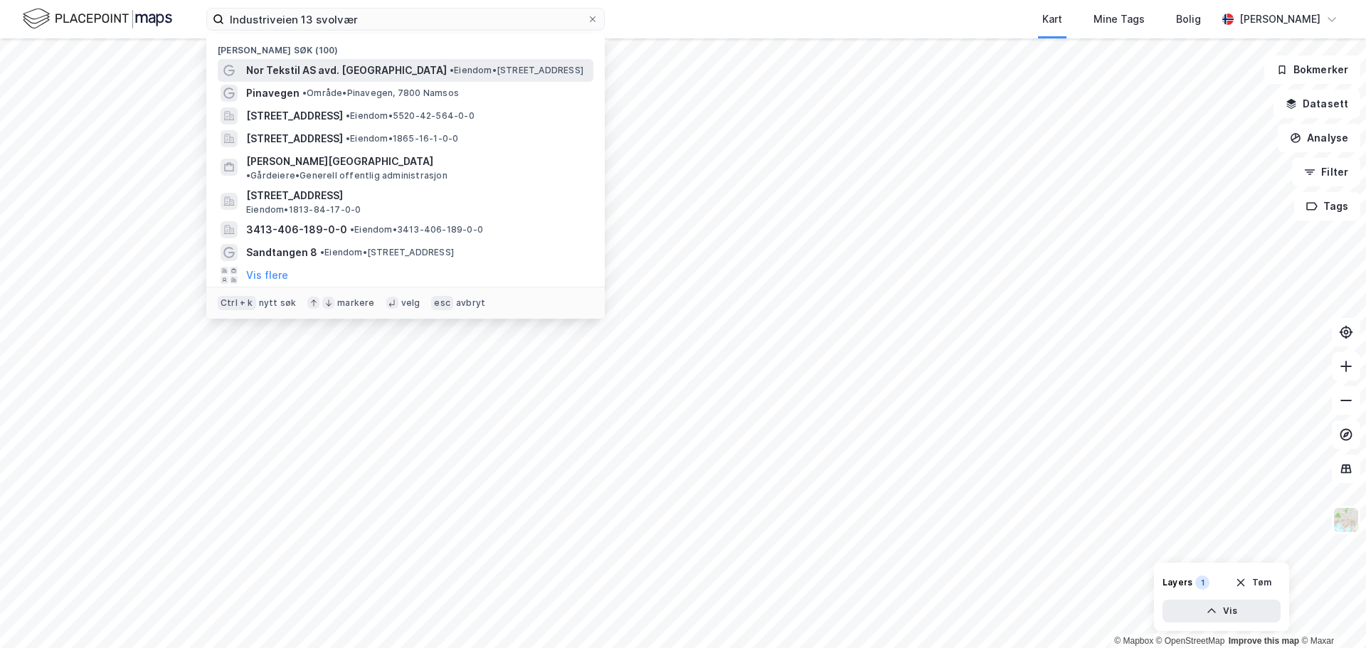
click at [317, 71] on span "Nor Tekstil AS avd. [GEOGRAPHIC_DATA]" at bounding box center [346, 70] width 201 height 17
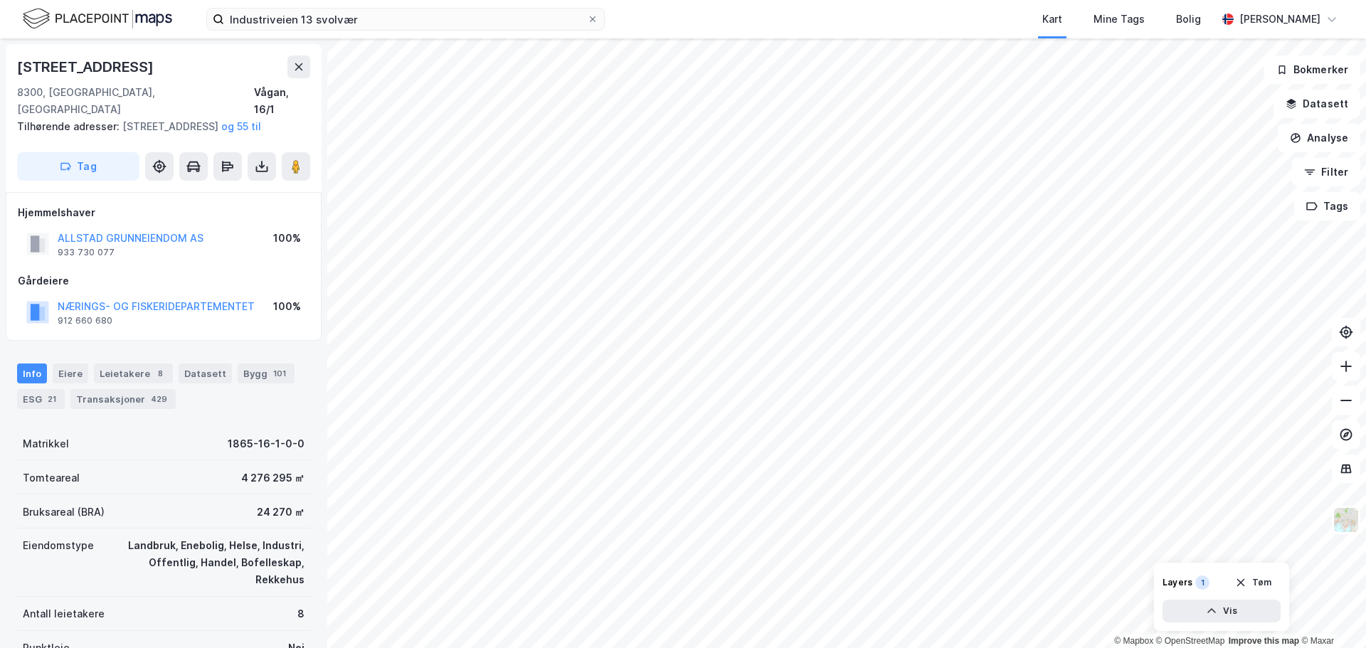
scroll to position [1, 0]
click at [402, 17] on input "Industriveien 13 svolvær" at bounding box center [405, 19] width 363 height 21
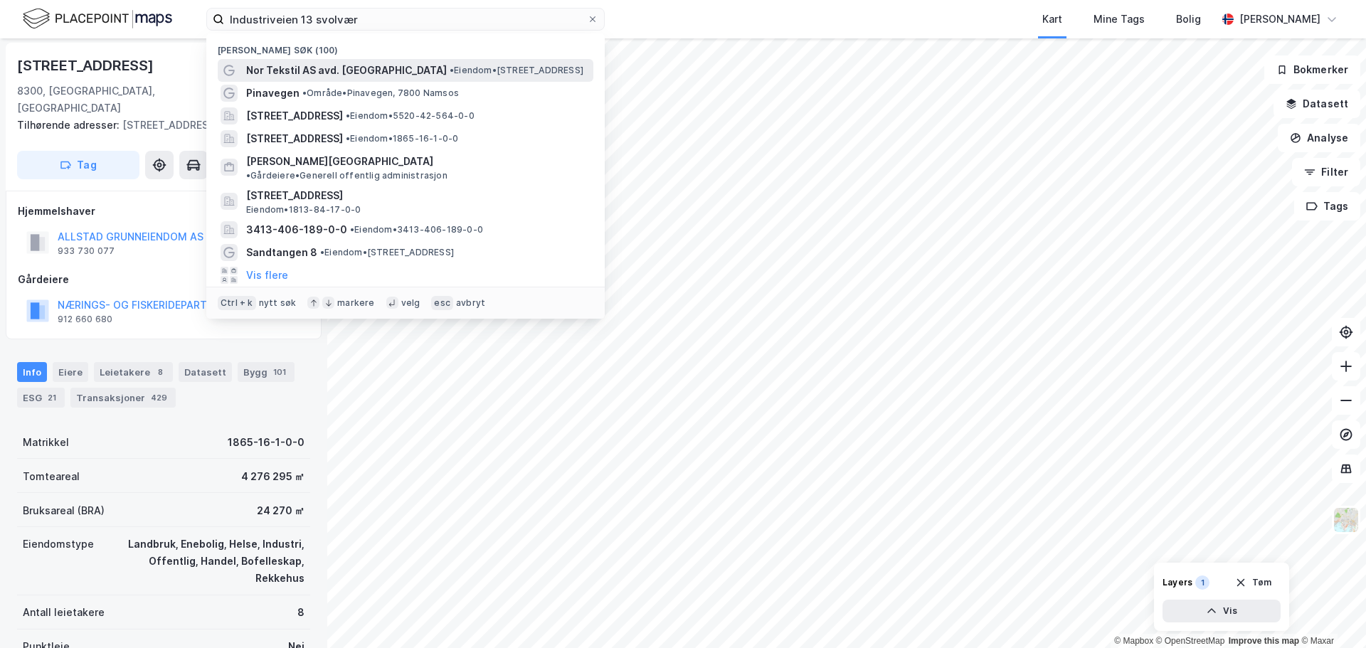
click at [326, 68] on span "Nor Tekstil AS avd. [GEOGRAPHIC_DATA]" at bounding box center [346, 70] width 201 height 17
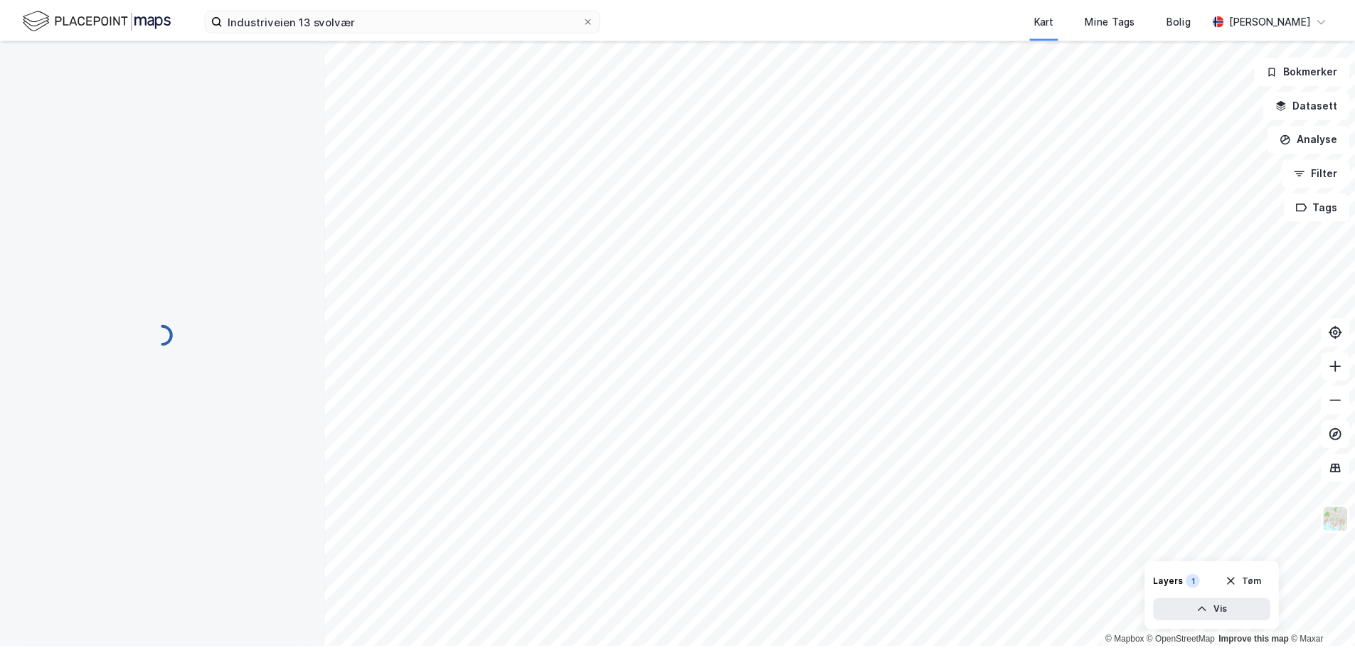
scroll to position [1, 0]
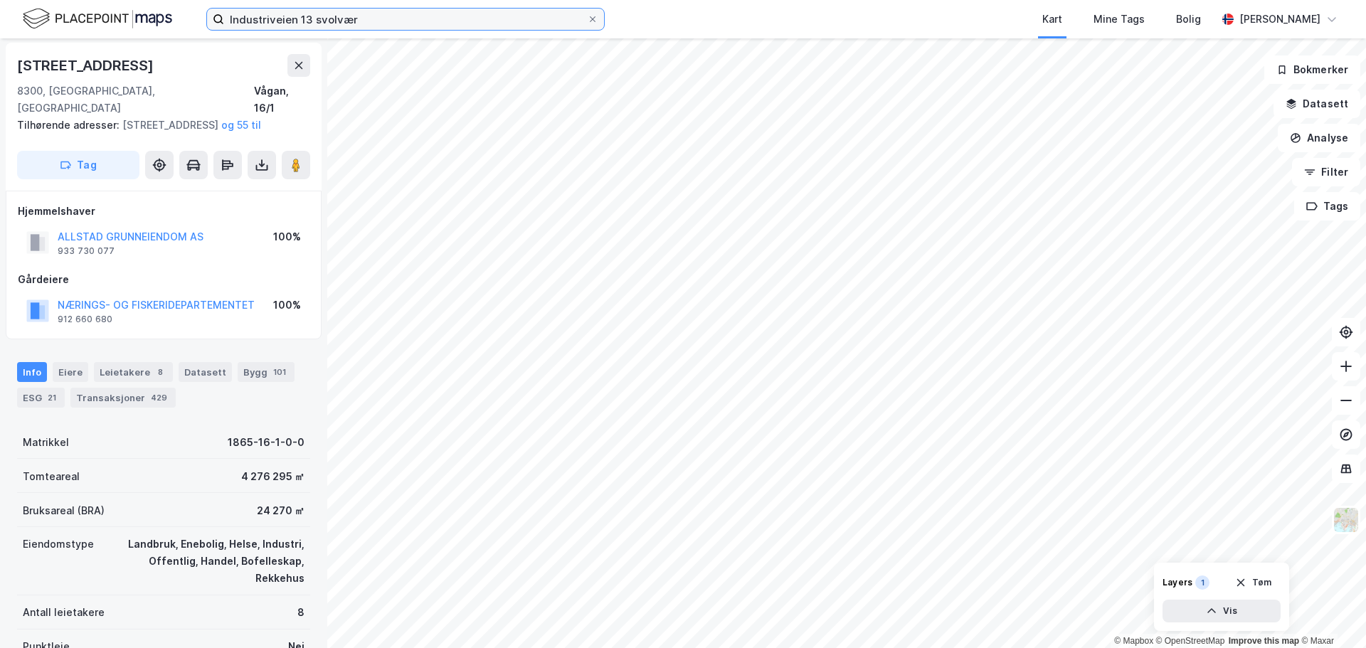
click at [383, 19] on input "Industriveien 13 svolvær" at bounding box center [405, 19] width 363 height 21
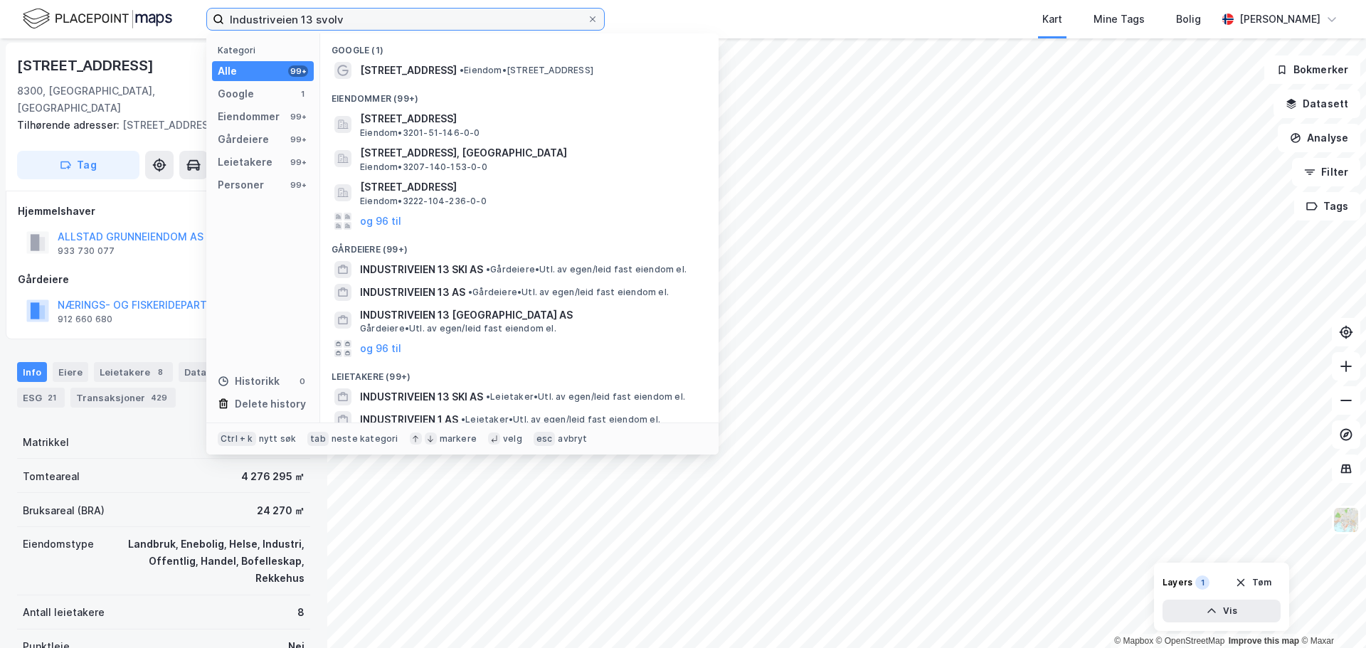
type input "[STREET_ADDRESS] svolvæ"
